Goal: Task Accomplishment & Management: Use online tool/utility

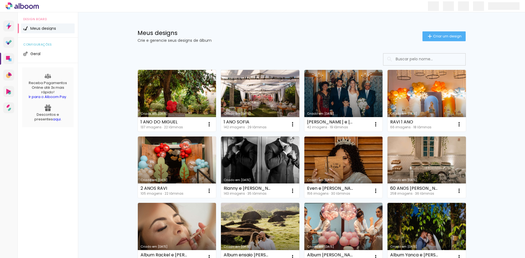
click at [238, 102] on link "Criado em [DATE]" at bounding box center [260, 101] width 78 height 62
click at [270, 31] on h1 "Meus designs" at bounding box center [279, 33] width 285 height 6
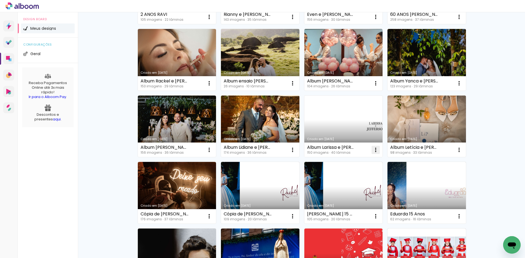
scroll to position [191, 0]
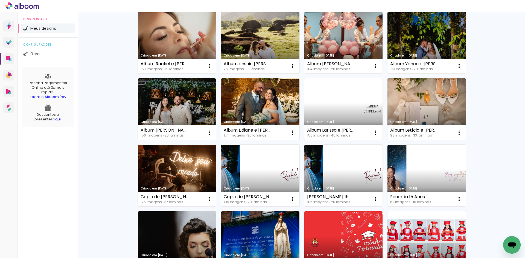
click at [153, 221] on link "Criado em [DATE]" at bounding box center [177, 243] width 78 height 62
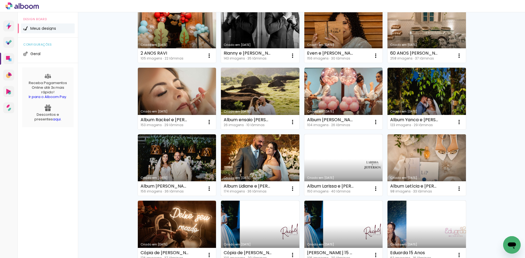
scroll to position [164, 0]
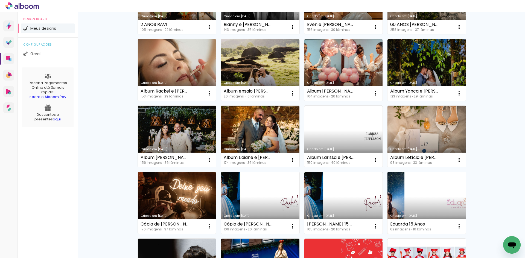
click at [414, 196] on link "Criado em [DATE]" at bounding box center [426, 203] width 78 height 62
